Goal: Task Accomplishment & Management: Use online tool/utility

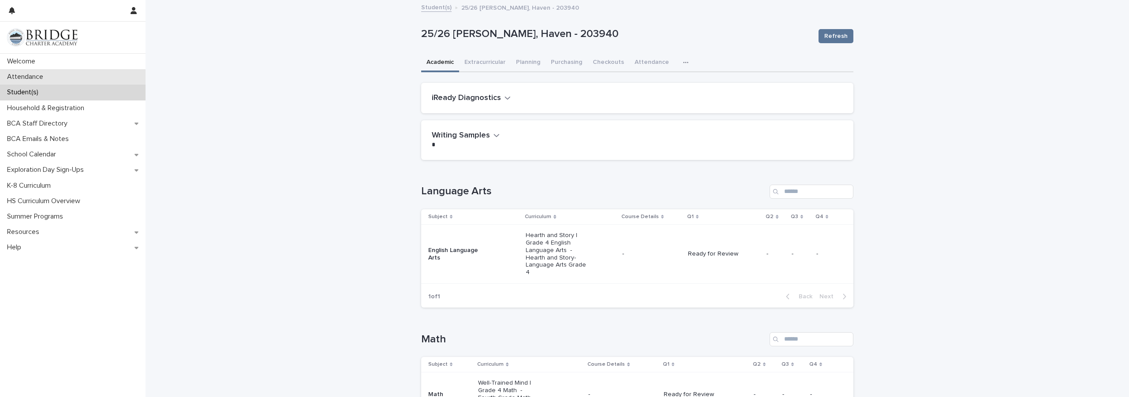
click at [41, 76] on p "Attendance" at bounding box center [27, 77] width 47 height 8
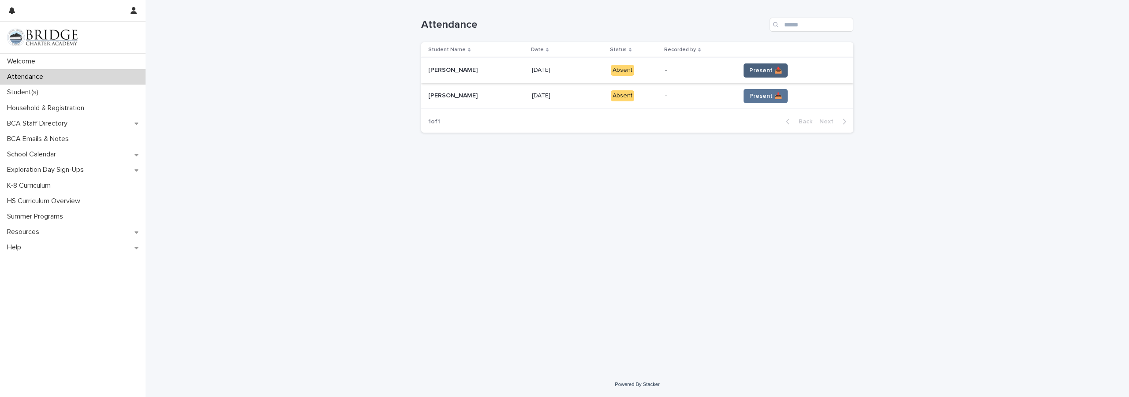
click at [767, 66] on span "Present 📥" at bounding box center [766, 70] width 33 height 9
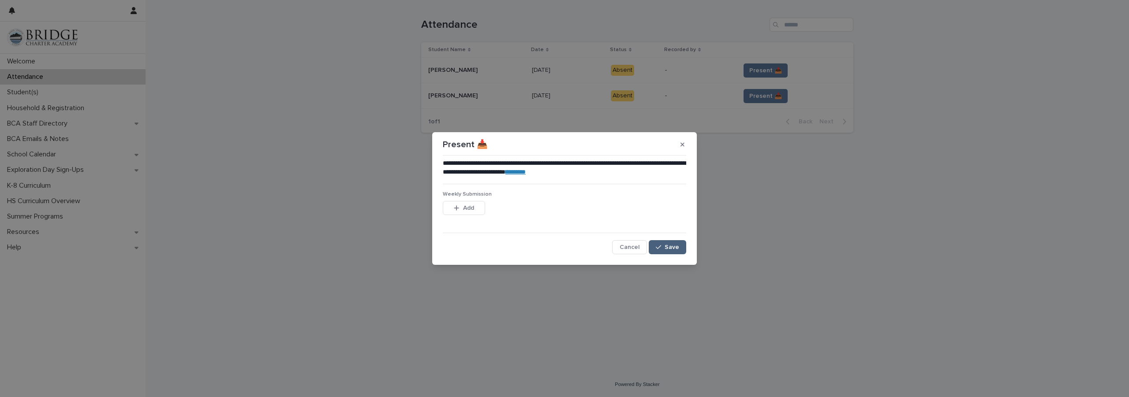
click at [678, 244] on span "Save" at bounding box center [672, 247] width 15 height 6
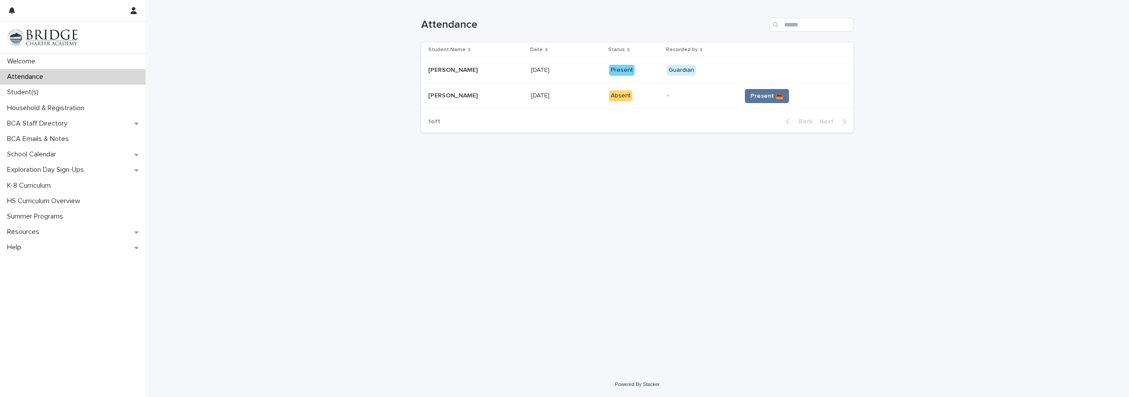
click at [766, 93] on span "Present 📥" at bounding box center [767, 96] width 33 height 9
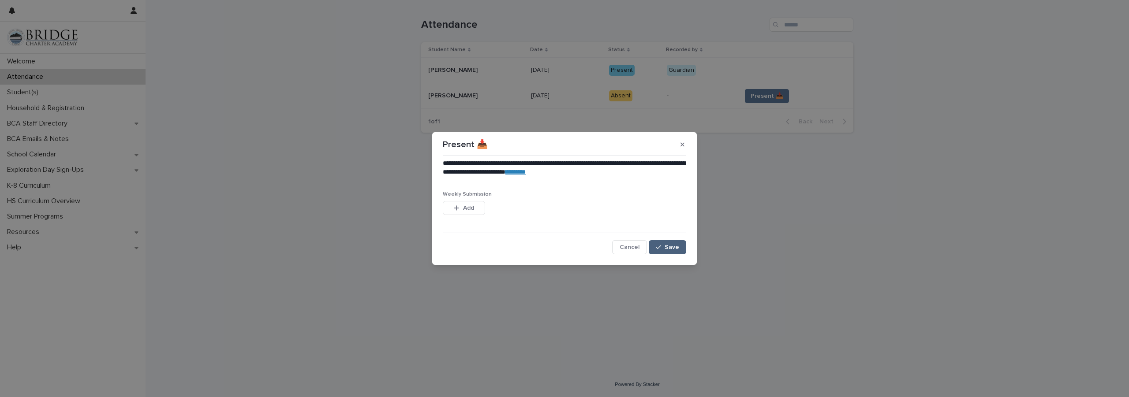
click at [678, 247] on span "Save" at bounding box center [672, 247] width 15 height 6
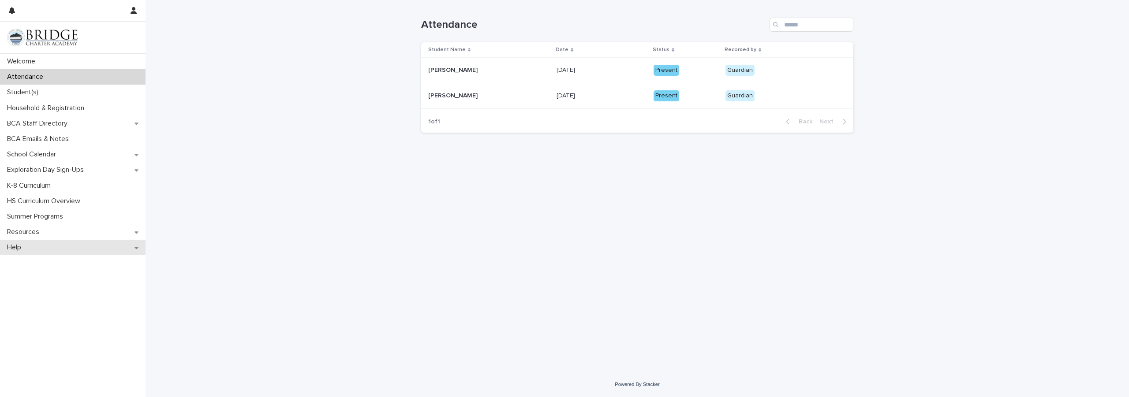
click at [20, 248] on p "Help" at bounding box center [16, 248] width 25 height 8
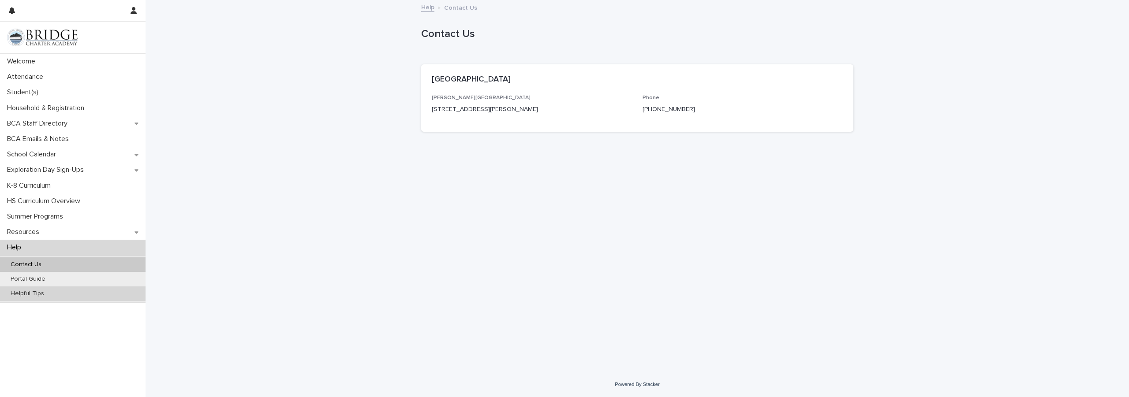
click at [39, 294] on p "Helpful Tips" at bounding box center [28, 293] width 48 height 7
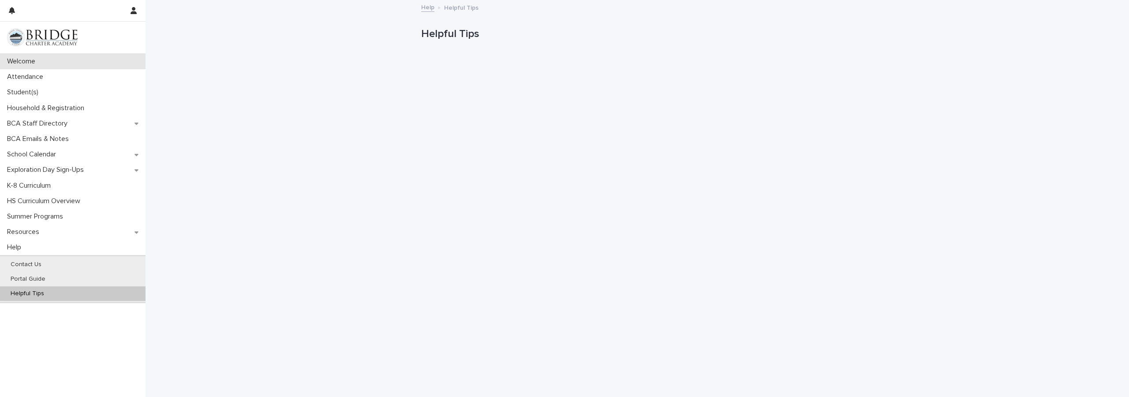
click at [27, 62] on p "Welcome" at bounding box center [23, 61] width 39 height 8
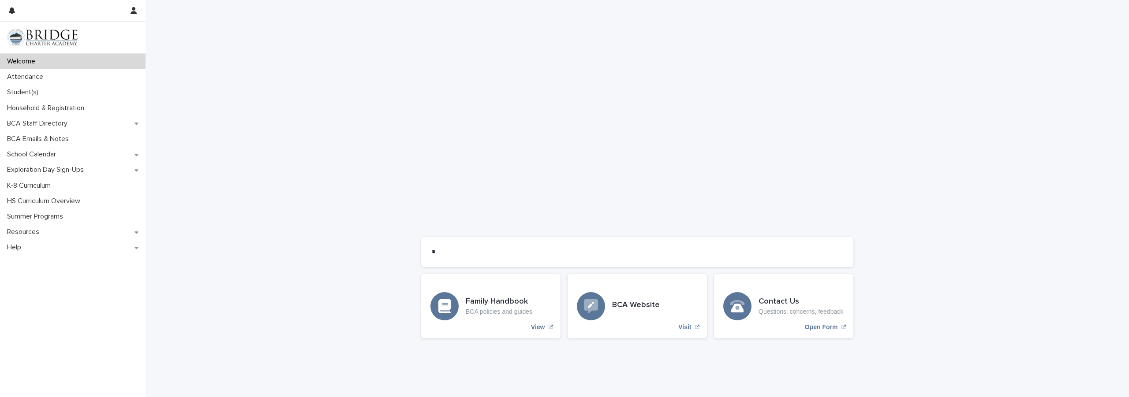
scroll to position [619, 0]
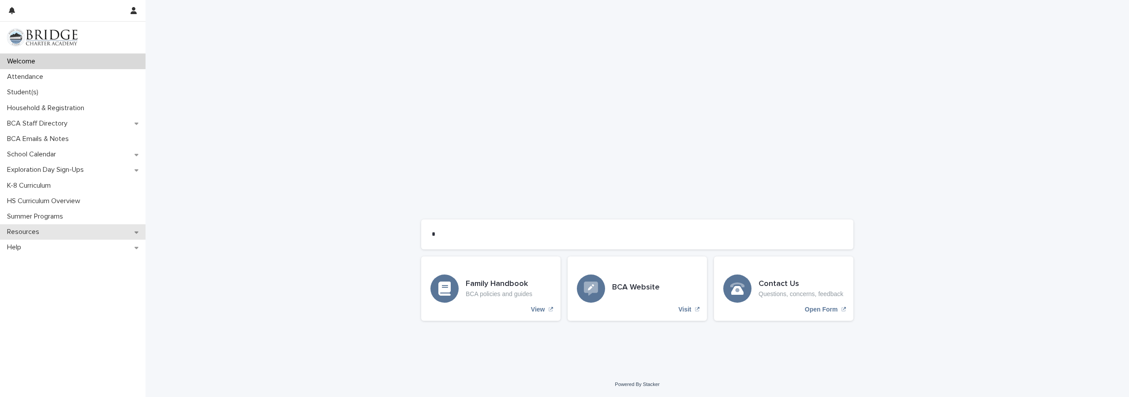
click at [49, 227] on div "Resources" at bounding box center [73, 232] width 146 height 15
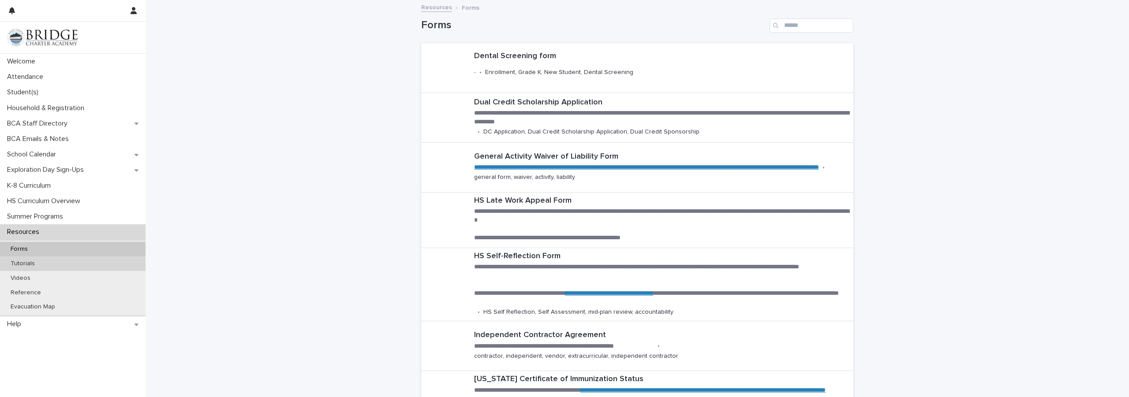
click at [28, 262] on p "Tutorials" at bounding box center [23, 263] width 38 height 7
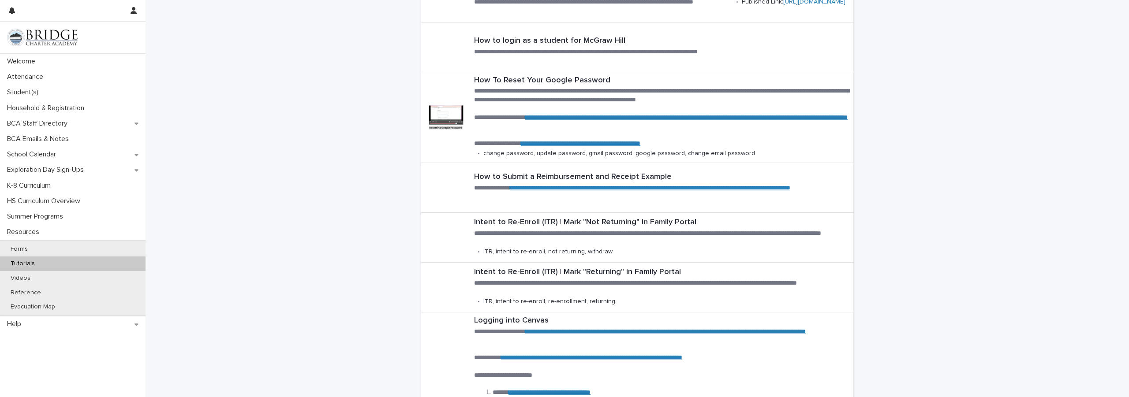
scroll to position [221, 0]
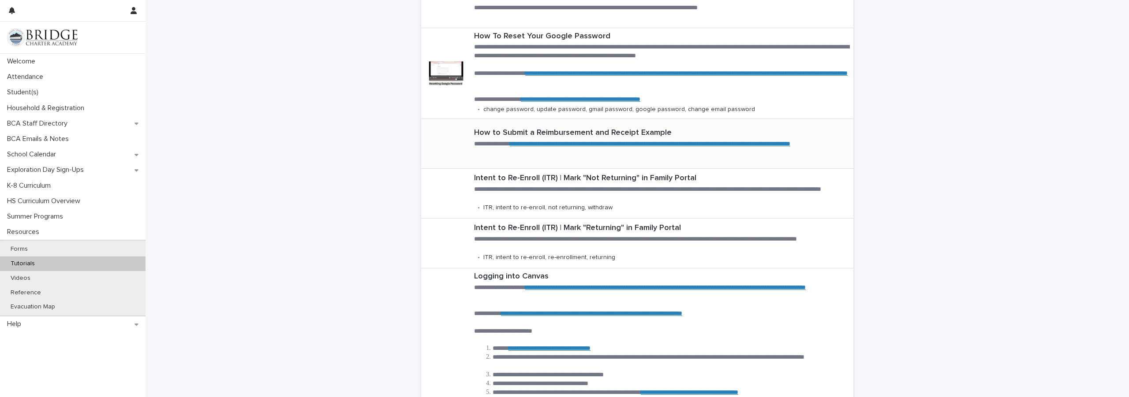
click at [561, 142] on link "**********" at bounding box center [650, 144] width 281 height 6
